Goal: Transaction & Acquisition: Subscribe to service/newsletter

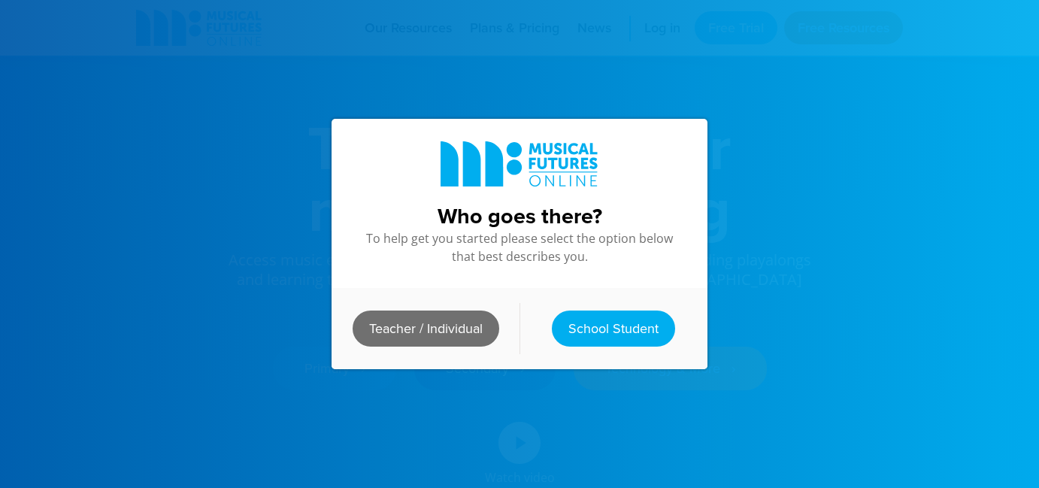
scroll to position [31, 0]
click at [470, 332] on link "Teacher / Individual" at bounding box center [426, 328] width 147 height 36
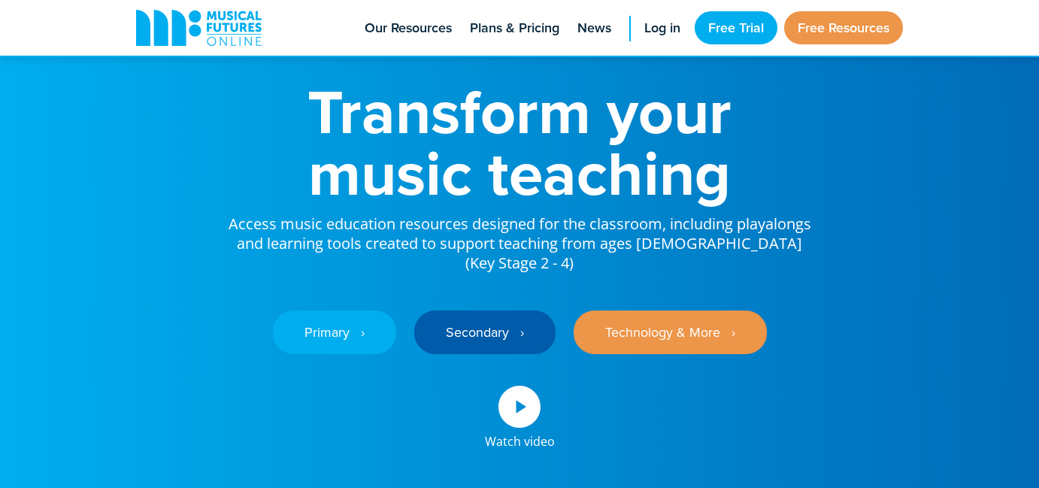
scroll to position [0, 0]
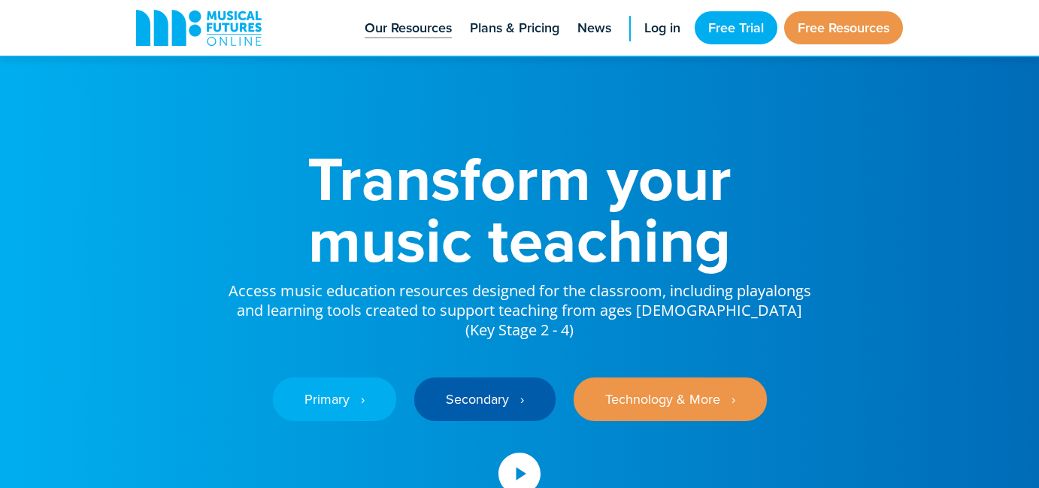
click at [435, 30] on span "Our Resources" at bounding box center [408, 28] width 87 height 20
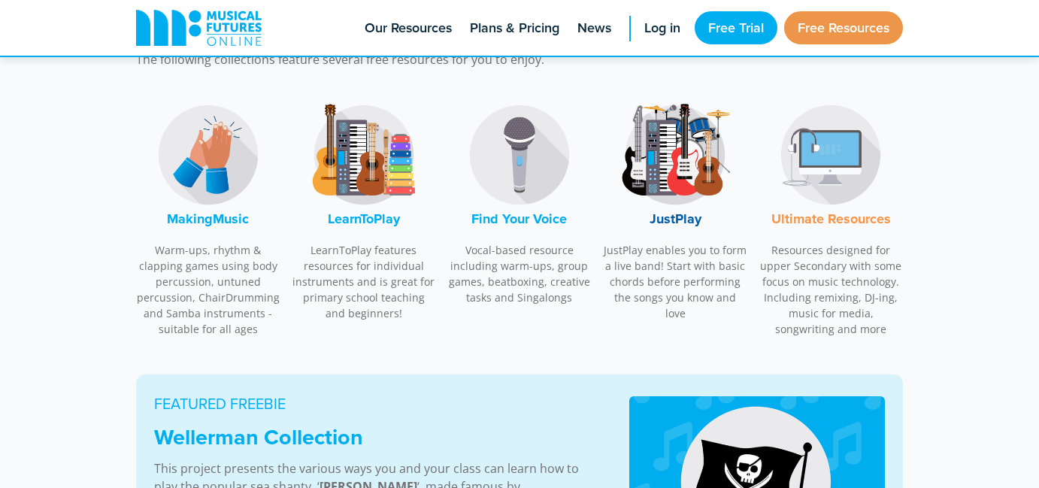
scroll to position [495, 0]
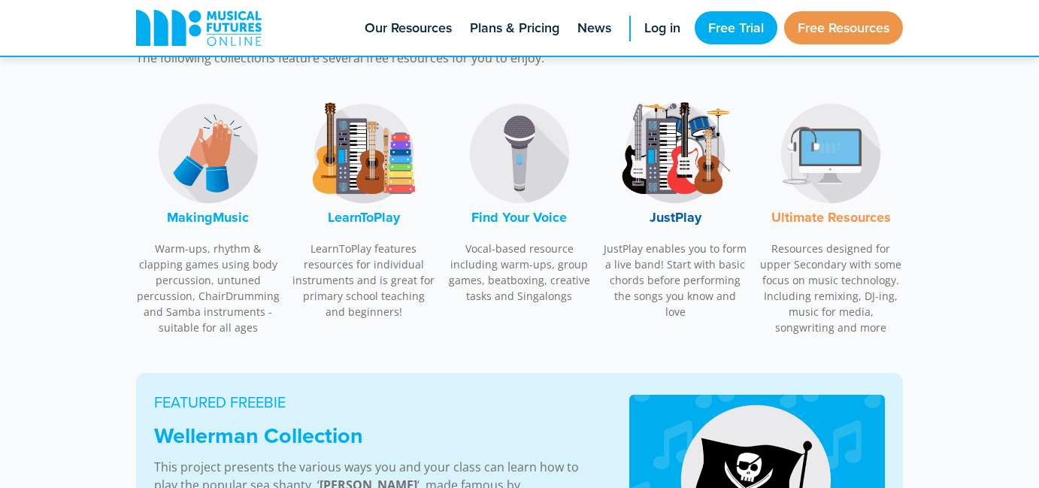
click at [224, 260] on p "Warm-ups, rhythm & clapping games using body percussion, untuned percussion, Ch…" at bounding box center [208, 288] width 144 height 95
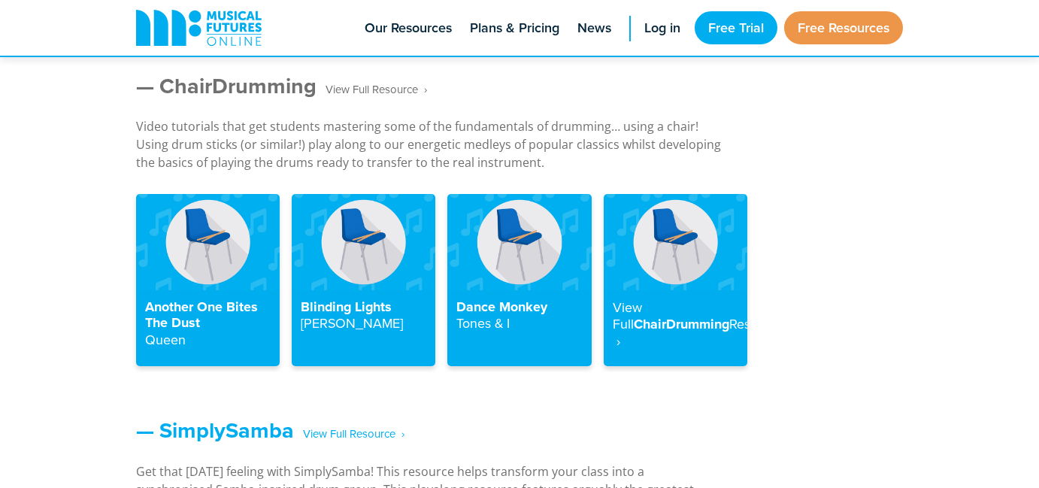
scroll to position [1699, 0]
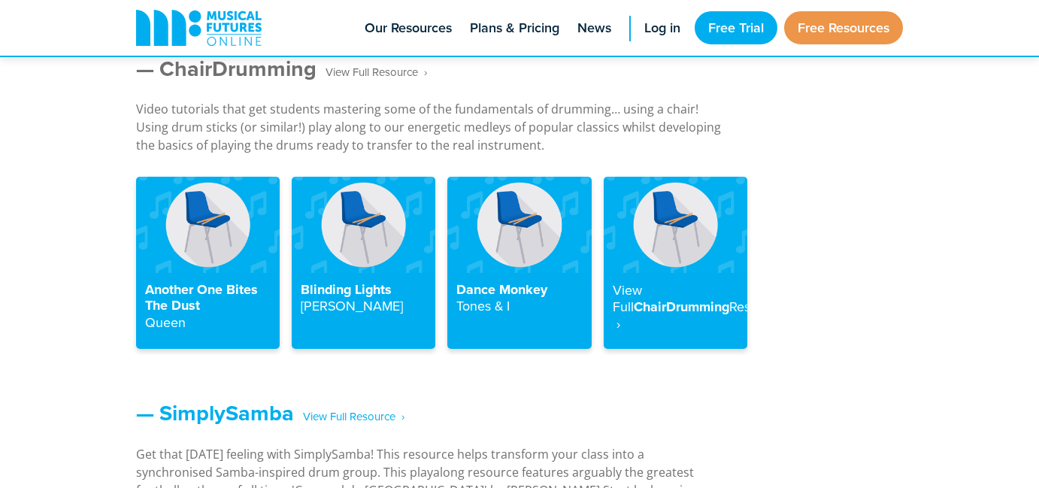
click at [381, 74] on span "‎ ‎ ‎ View Full Resource‎‏‏‎ ‎ ›" at bounding box center [371, 72] width 111 height 26
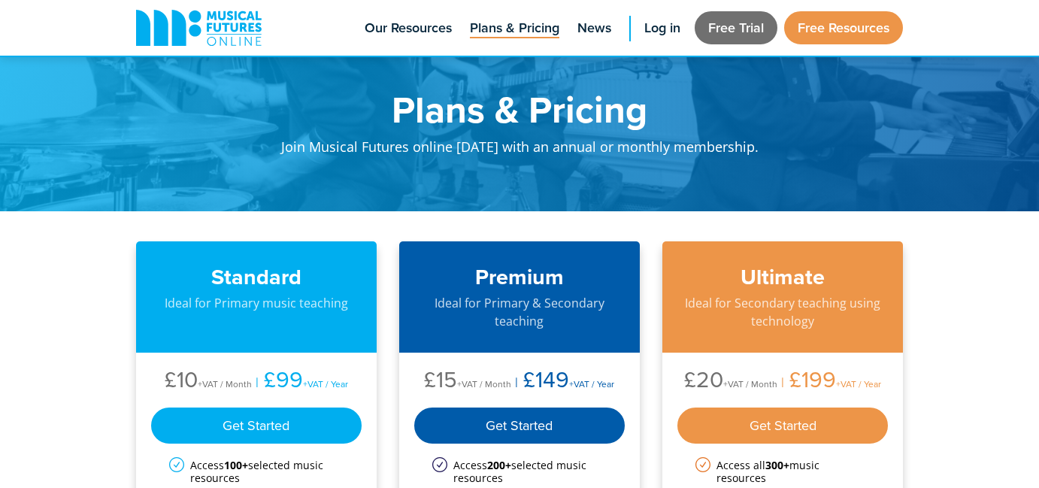
click at [716, 27] on link "Free Trial" at bounding box center [736, 27] width 83 height 33
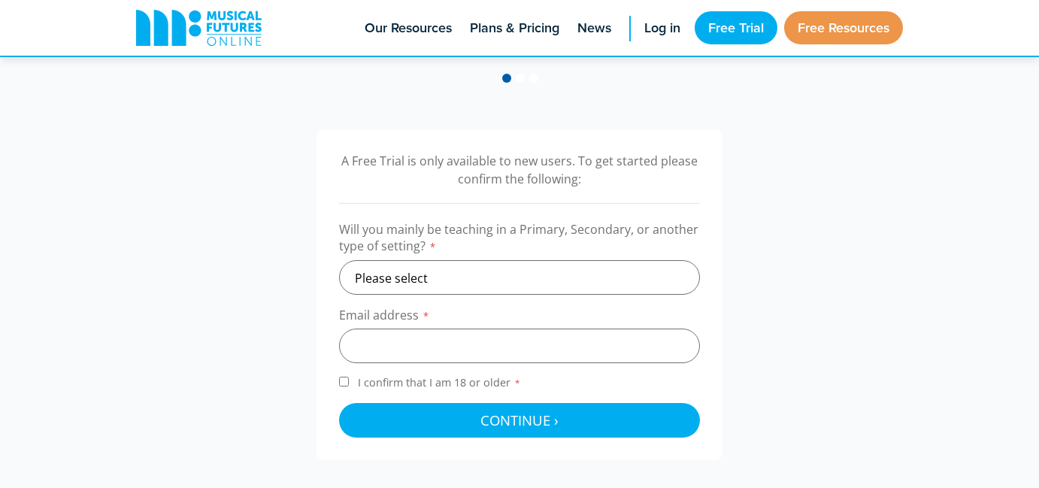
scroll to position [424, 0]
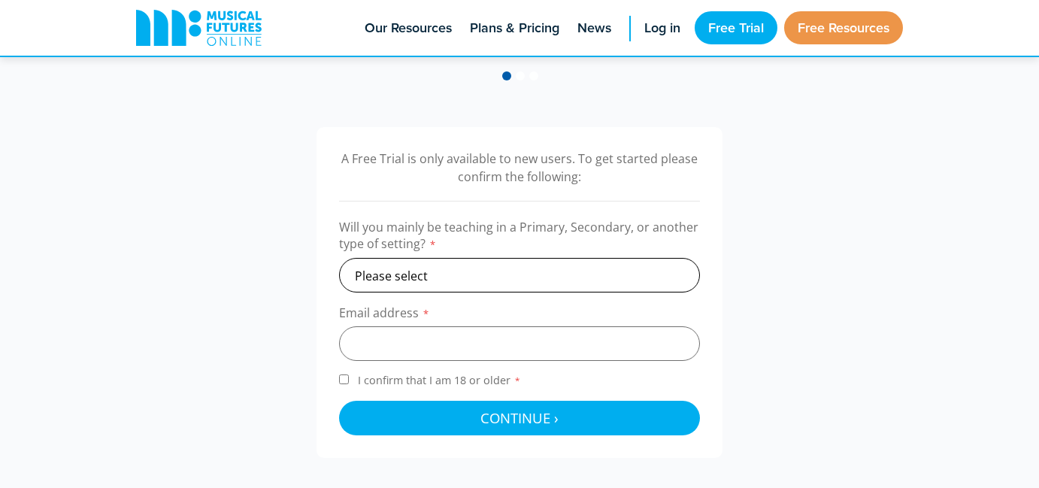
click at [639, 284] on select "Please select Primary Secondary Other" at bounding box center [519, 275] width 361 height 35
select select "primary"
click at [339, 258] on select "Please select Primary Secondary Other" at bounding box center [519, 275] width 361 height 35
click at [632, 350] on input "email" at bounding box center [519, 343] width 361 height 35
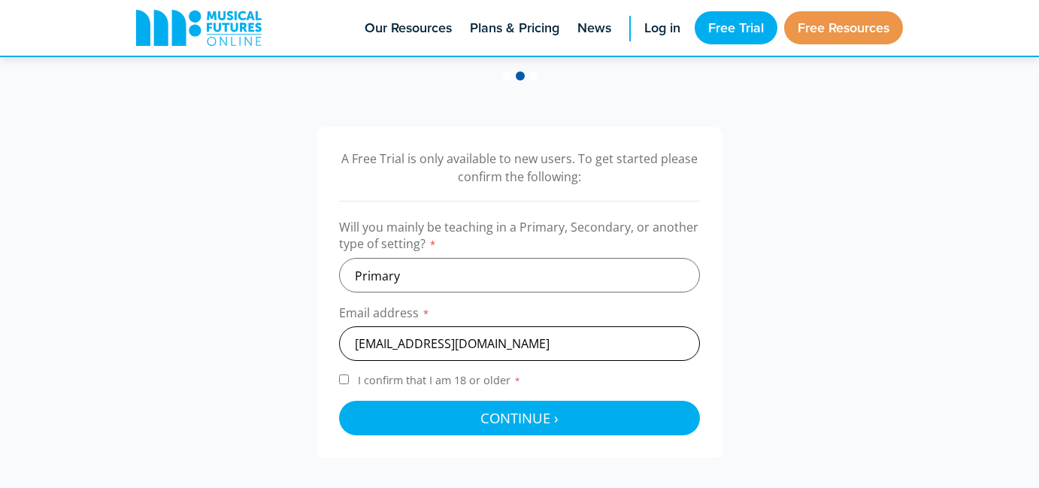
type input "mark.oracion@mail.utoronto.ca"
click at [409, 387] on span "I confirm that I am 18 or older *" at bounding box center [439, 380] width 169 height 14
click at [349, 384] on input "I confirm that I am 18 or older *" at bounding box center [344, 379] width 10 height 10
checkbox input "true"
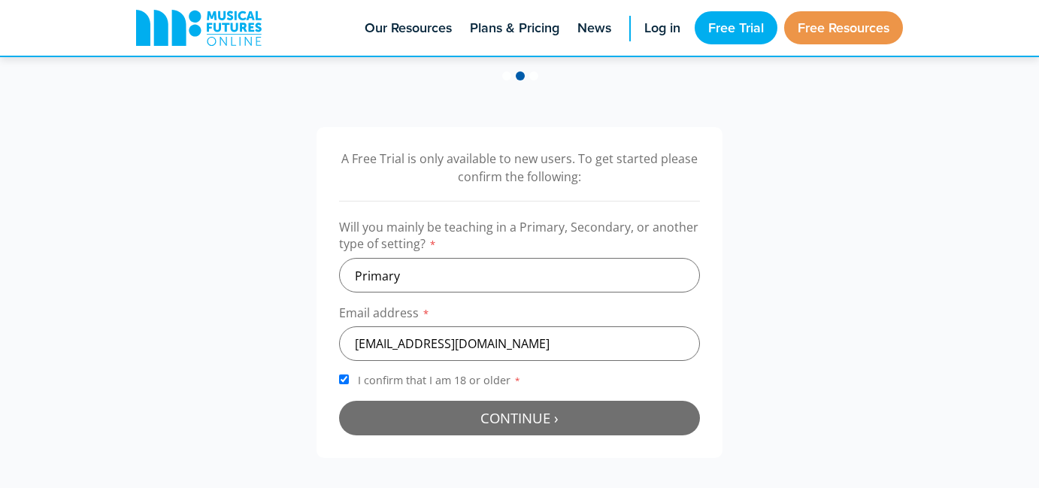
click at [401, 404] on button "Continue › Checking your details..." at bounding box center [519, 418] width 361 height 35
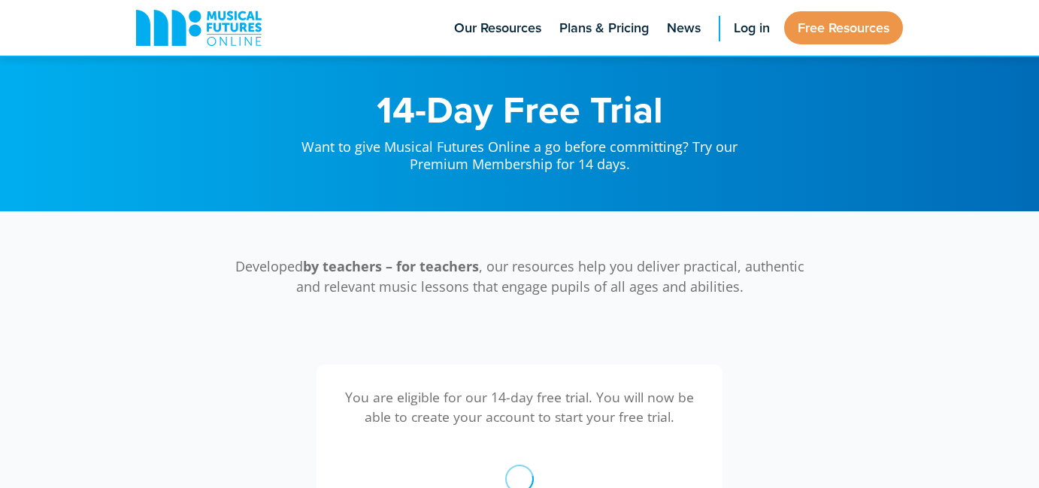
scroll to position [491, 0]
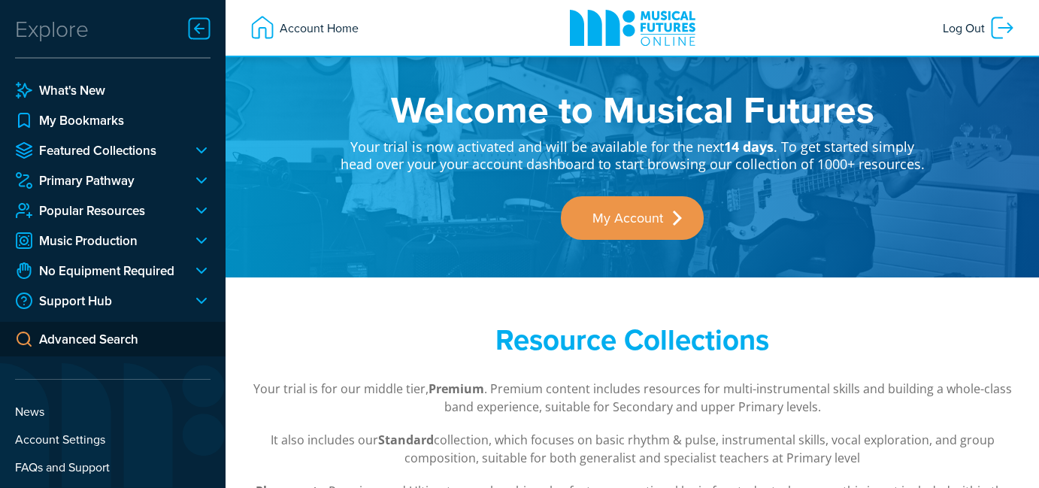
scroll to position [71, 0]
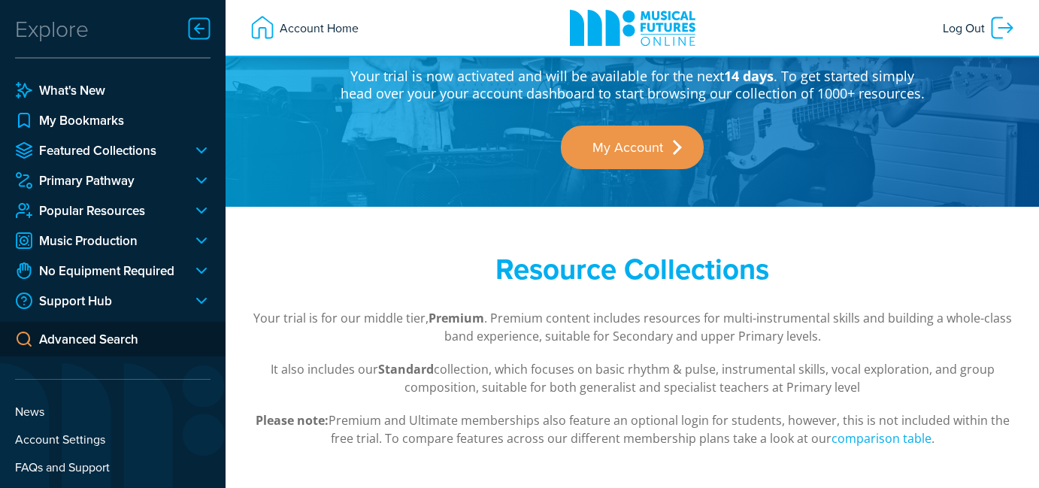
click at [202, 151] on div at bounding box center [195, 150] width 30 height 18
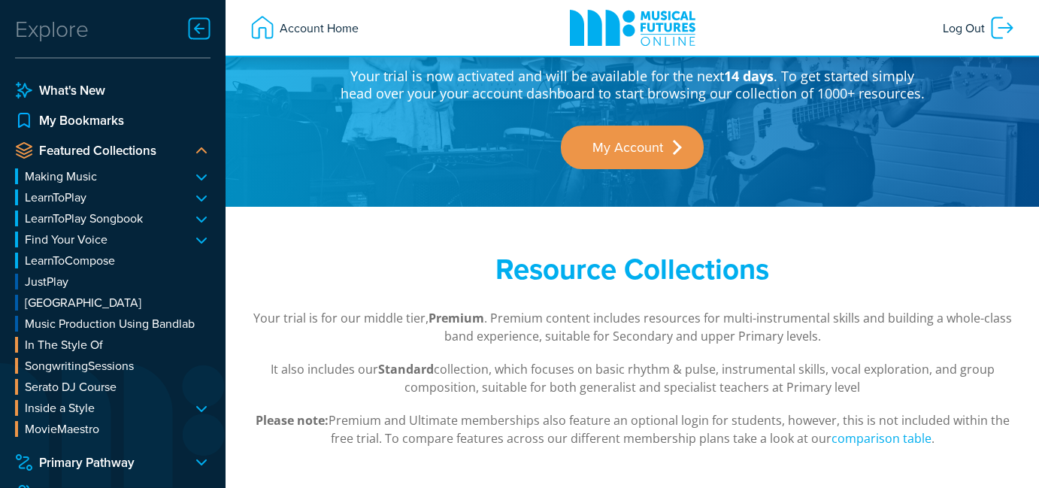
click at [198, 198] on li "LearnToPlay Ukulele Keyboard Guitar Recorder Tuned Percussion Keyboard & Tuned …" at bounding box center [112, 197] width 195 height 16
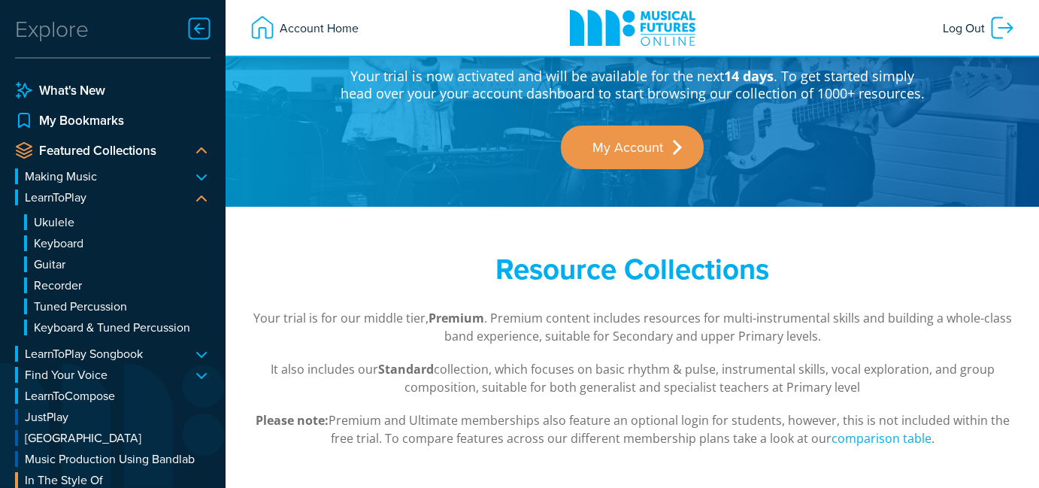
click at [198, 198] on li "LearnToPlay Ukulele Keyboard Guitar Recorder Tuned Percussion Keyboard & Tuned …" at bounding box center [112, 264] width 195 height 151
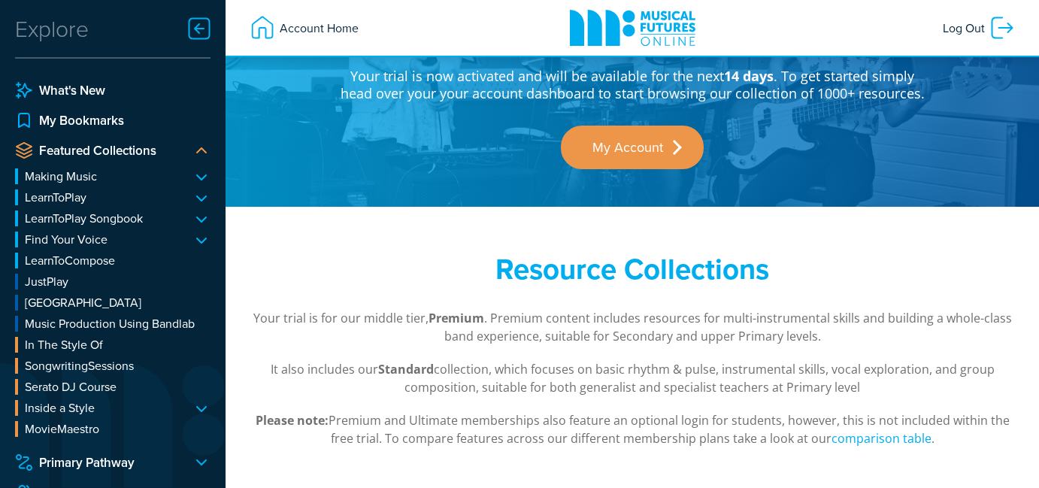
click at [204, 184] on li "Making Music Body Percussion ChairDrumming SimplySamba Untuned Percussion Class…" at bounding box center [112, 176] width 195 height 16
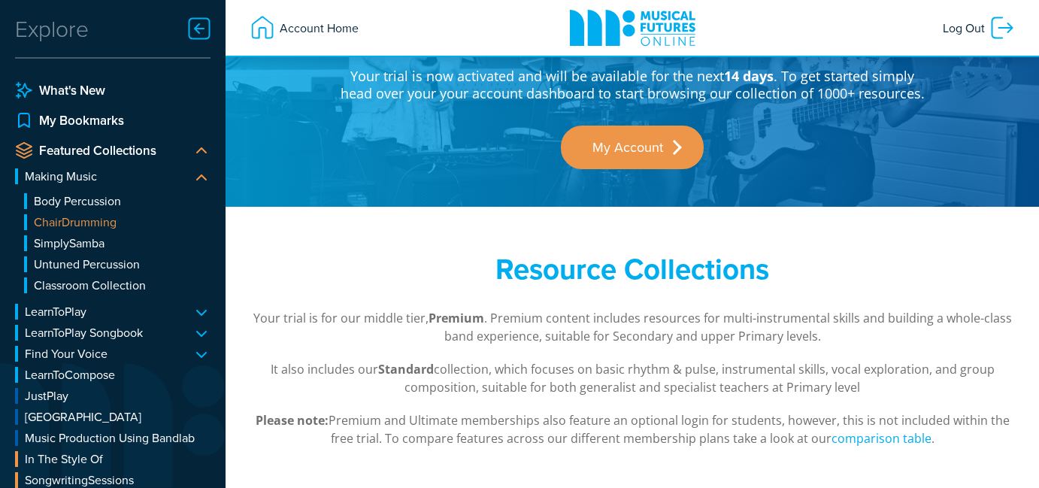
click at [101, 223] on link "ChairDrumming" at bounding box center [117, 222] width 186 height 16
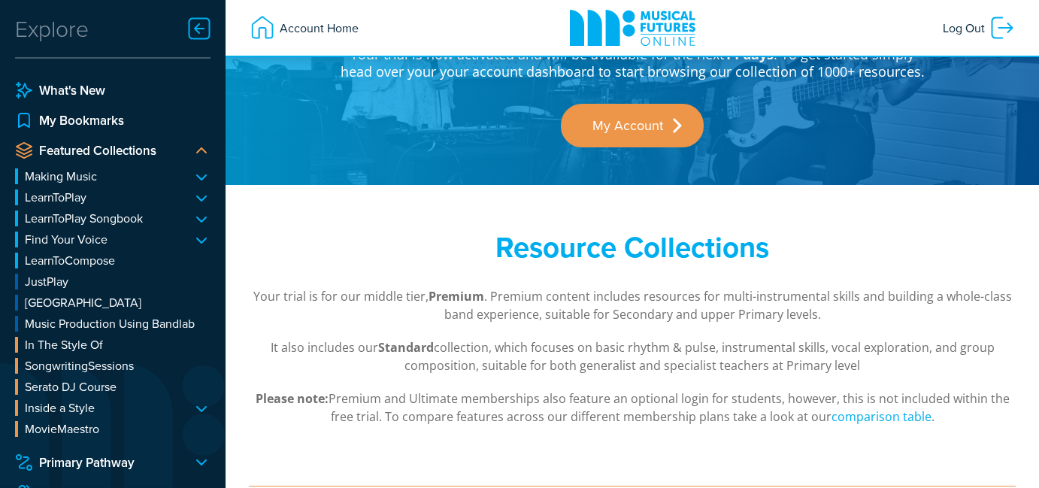
scroll to position [94, 0]
